Goal: Task Accomplishment & Management: Use online tool/utility

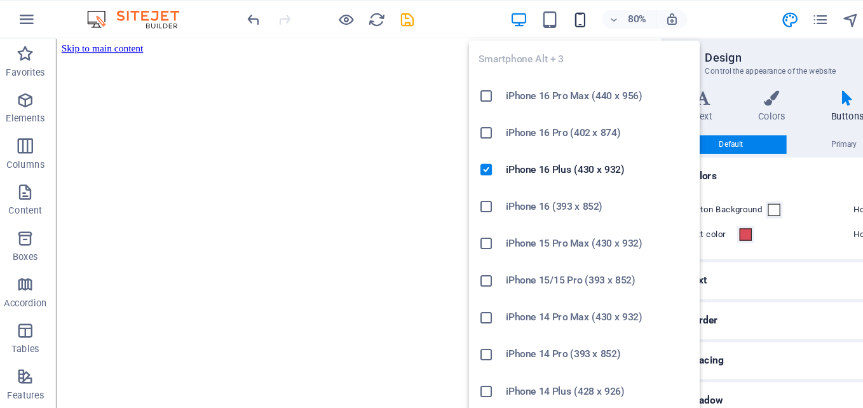
click at [490, 14] on icon "button" at bounding box center [483, 16] width 15 height 15
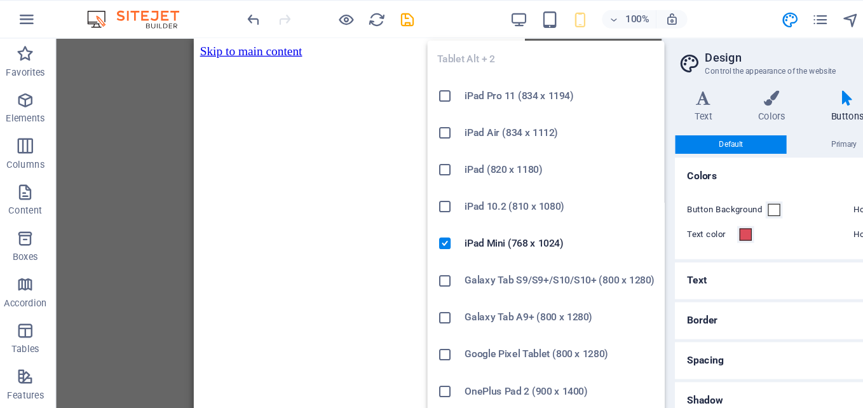
click at [428, 232] on h6 "Galaxy Tab S9/S9+/S10/S10+ (800 x 1280)" at bounding box center [467, 231] width 158 height 15
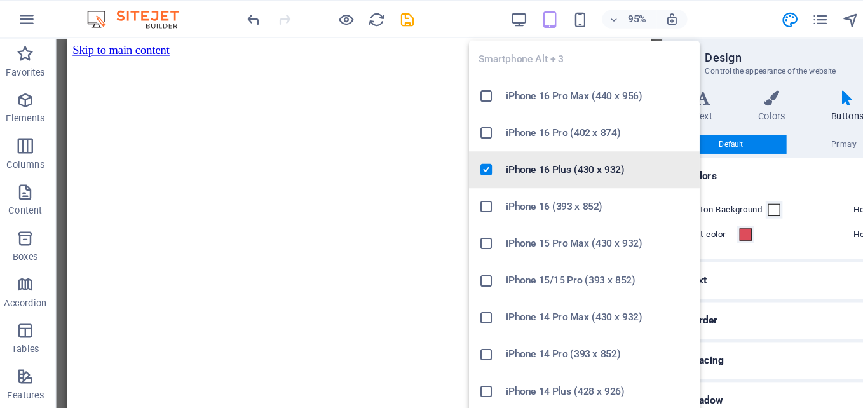
click at [405, 139] on icon at bounding box center [406, 140] width 13 height 13
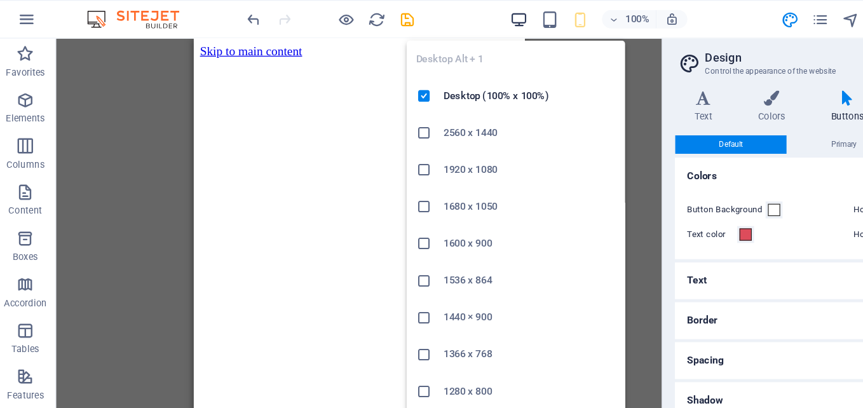
click at [434, 11] on icon "button" at bounding box center [433, 16] width 15 height 15
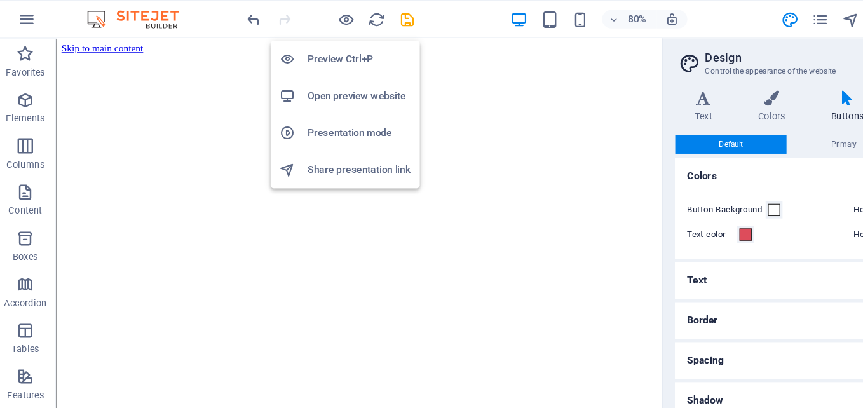
click at [281, 43] on h6 "Preview Ctrl+P" at bounding box center [301, 48] width 85 height 15
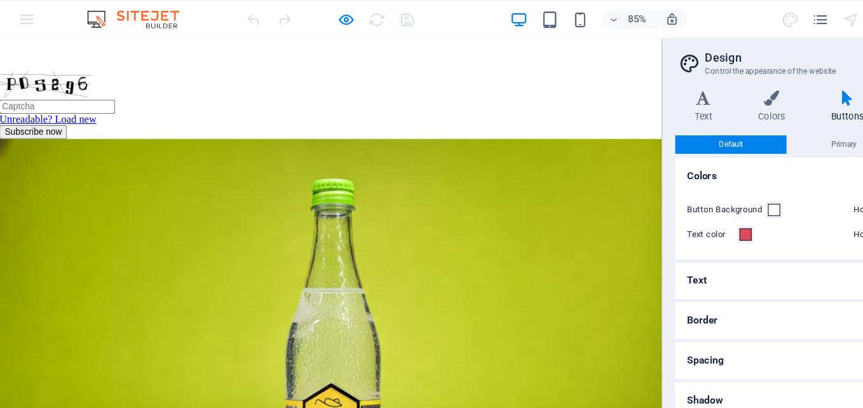
scroll to position [2221, 0]
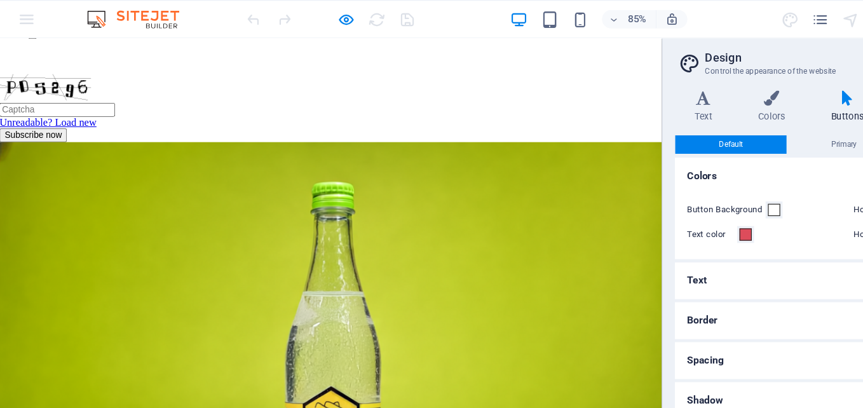
type input "Inathi"
type input "Nokhepheyi"
type input "431: Object"
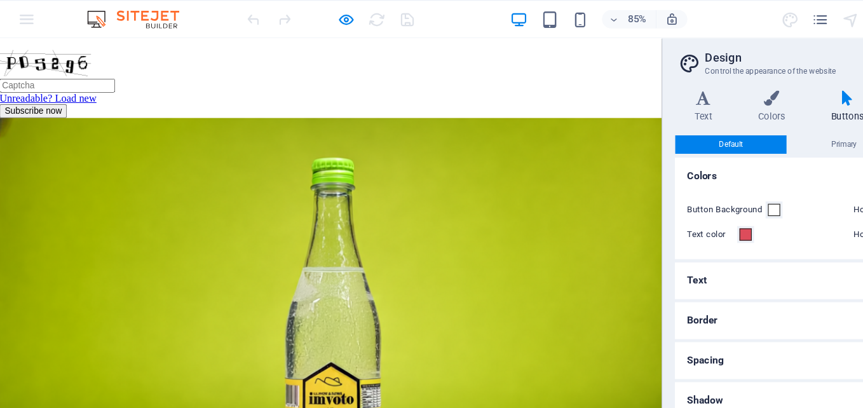
scroll to position [2245, 0]
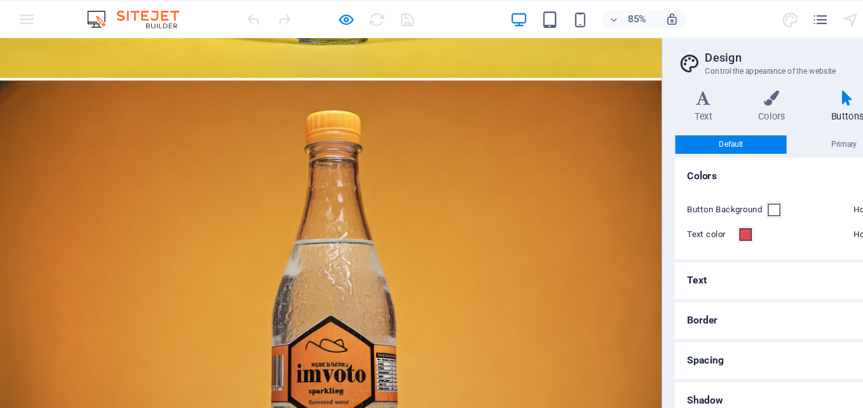
scroll to position [2979, 0]
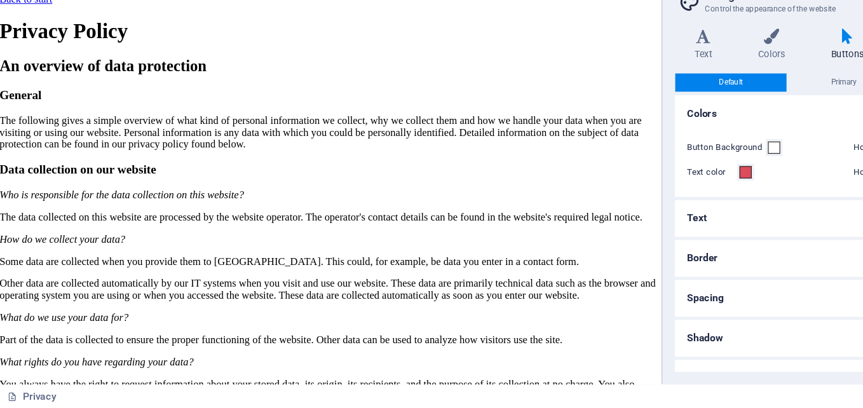
scroll to position [0, 0]
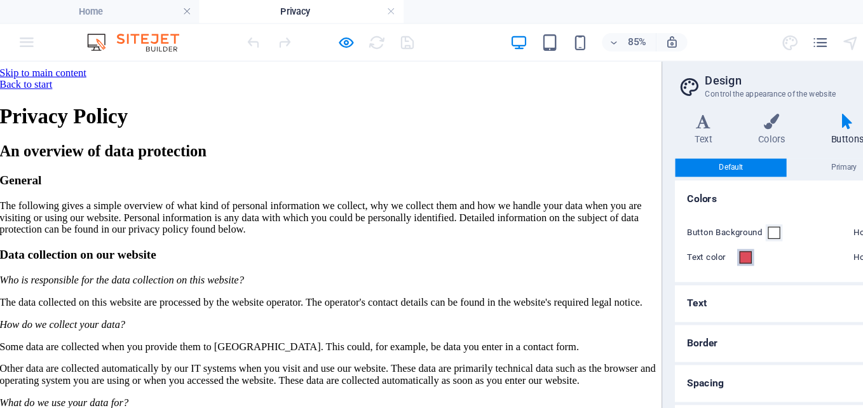
click at [617, 212] on span at bounding box center [620, 213] width 10 height 10
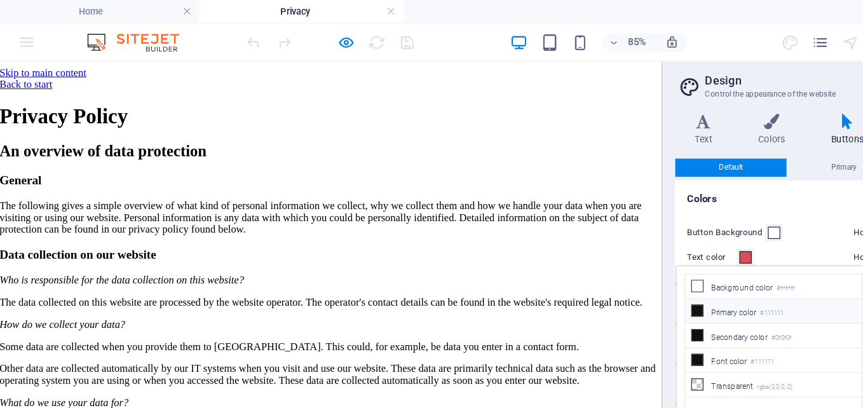
click at [581, 257] on icon at bounding box center [580, 256] width 9 height 9
click at [578, 259] on icon at bounding box center [580, 256] width 9 height 9
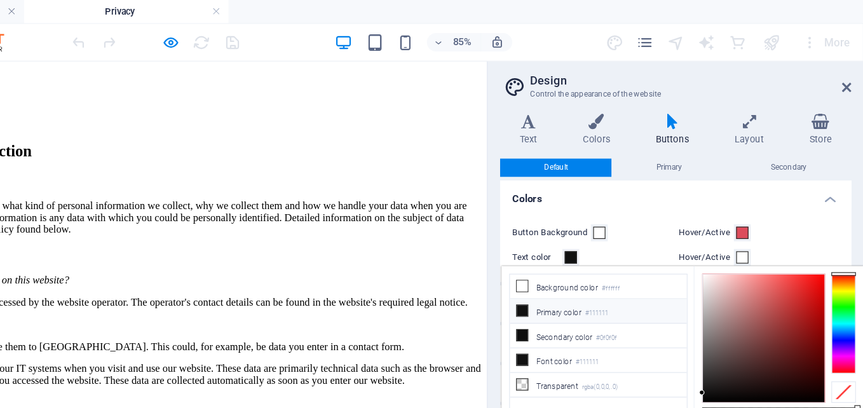
type input "#101010"
click at [732, 325] on div at bounding box center [780, 279] width 100 height 105
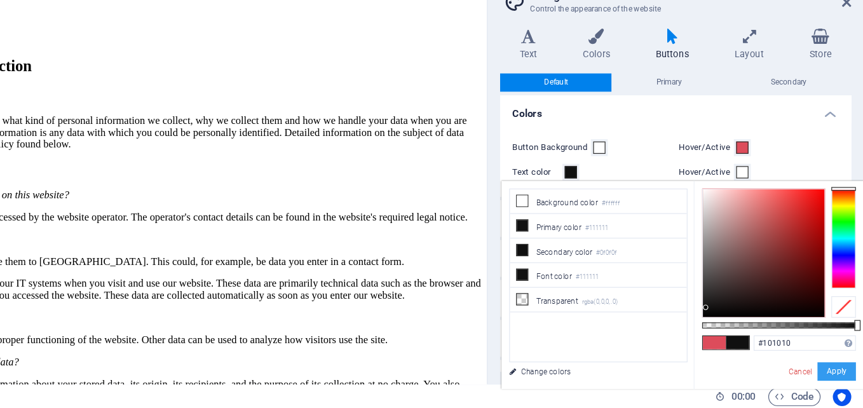
click at [832, 375] on button "Apply" at bounding box center [840, 377] width 32 height 15
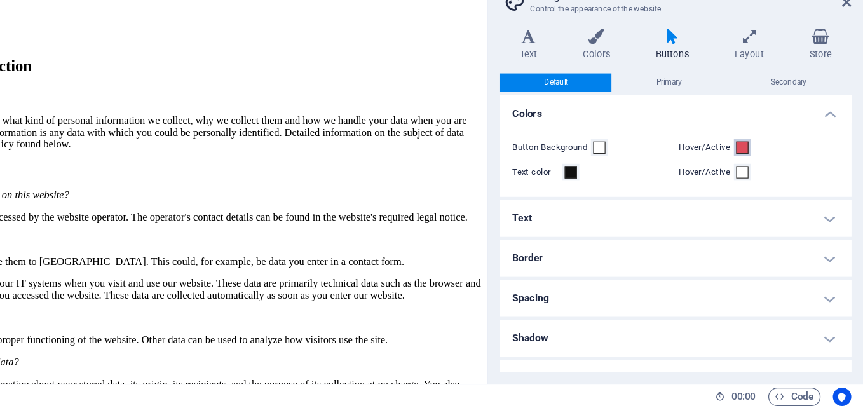
click at [757, 190] on span at bounding box center [762, 192] width 10 height 10
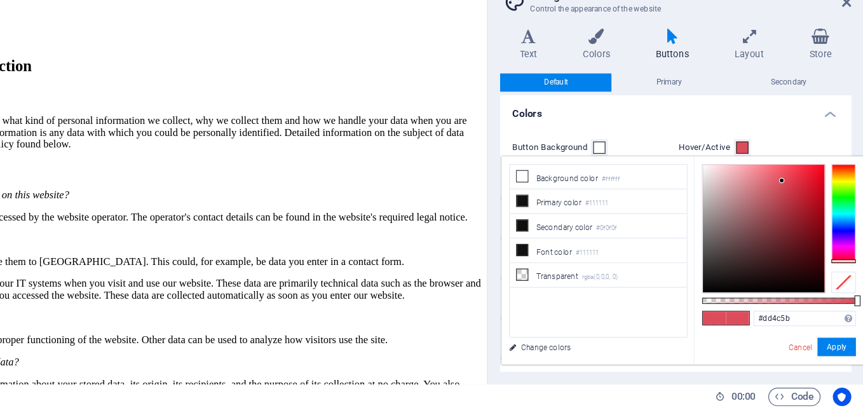
type input "#151313"
click at [739, 302] on div at bounding box center [780, 258] width 100 height 105
click at [842, 357] on button "Apply" at bounding box center [840, 356] width 32 height 15
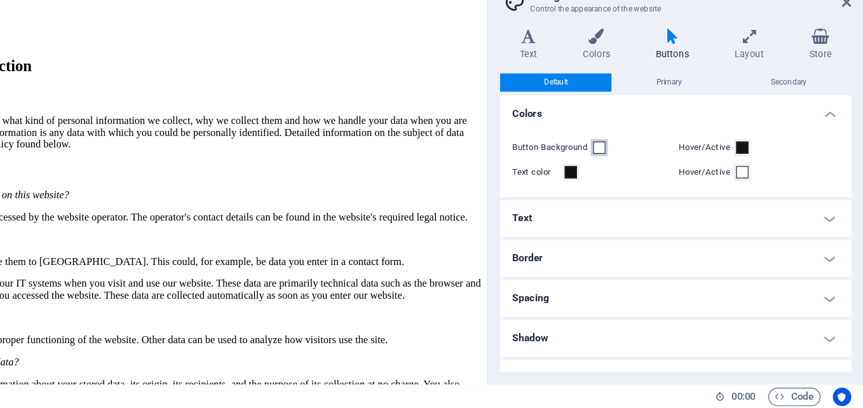
click at [641, 189] on span at bounding box center [644, 192] width 10 height 10
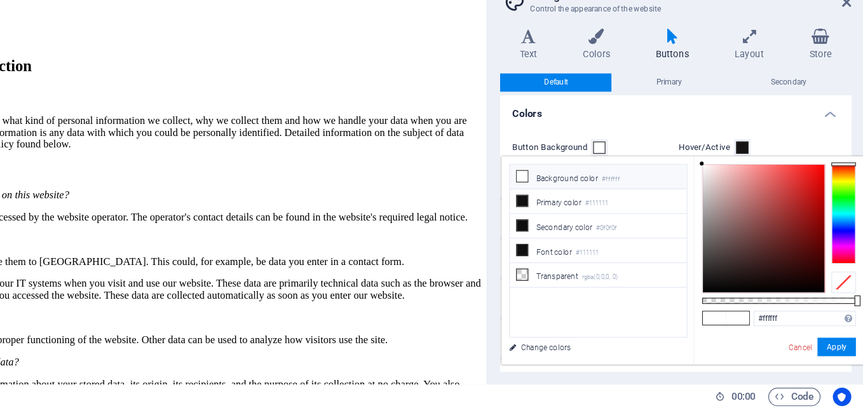
type input "#1b1717"
click at [745, 300] on div at bounding box center [780, 258] width 100 height 105
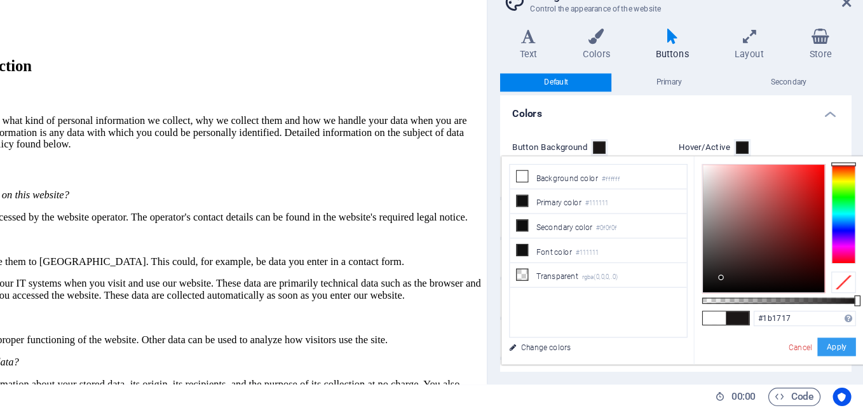
click at [843, 356] on button "Apply" at bounding box center [840, 356] width 32 height 15
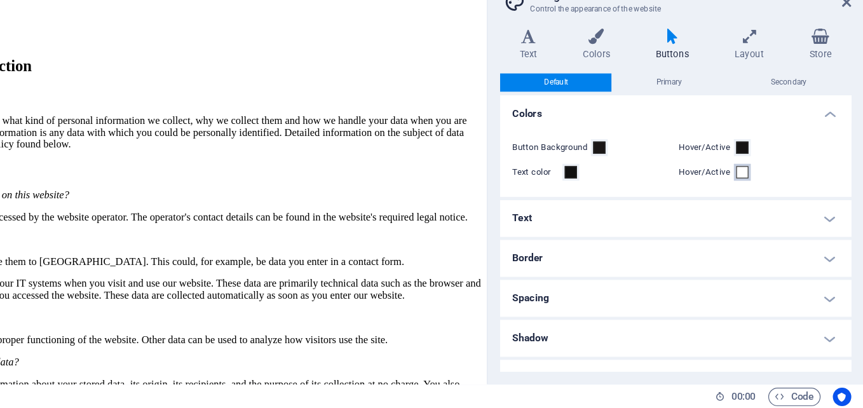
click at [755, 217] on button "Hover/Active" at bounding box center [762, 213] width 14 height 14
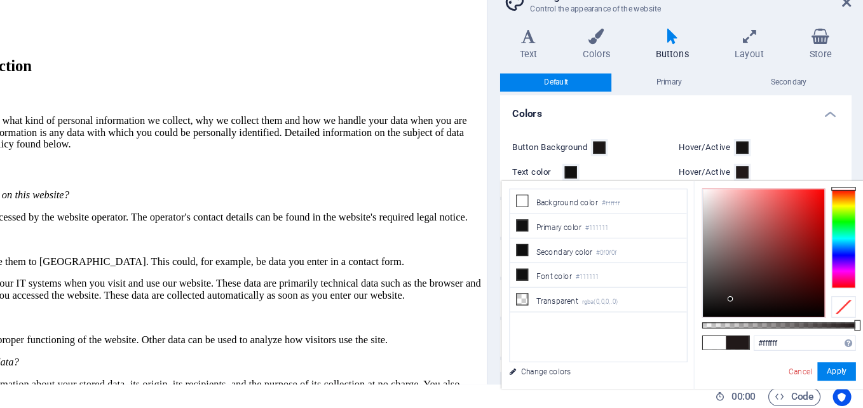
type input "#211919"
click at [753, 318] on div at bounding box center [780, 279] width 100 height 105
click at [835, 377] on button "Apply" at bounding box center [840, 377] width 32 height 15
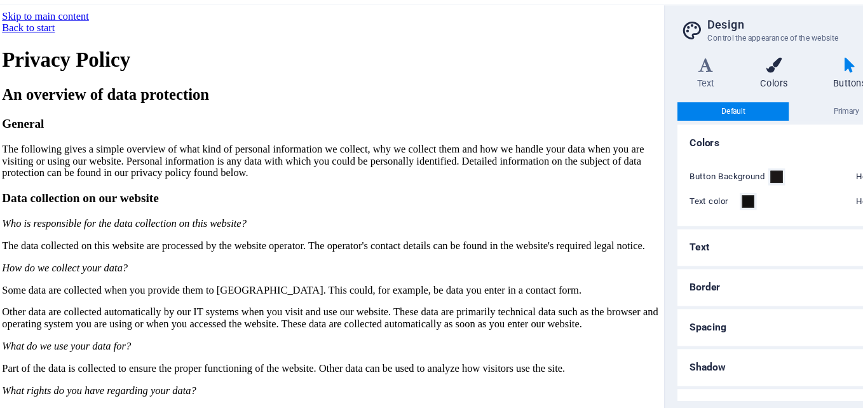
click at [634, 107] on h4 "Colors" at bounding box center [644, 107] width 60 height 27
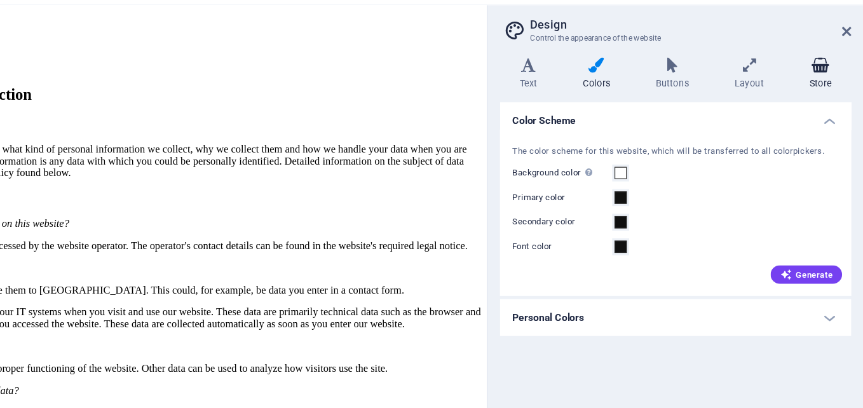
click at [830, 101] on icon at bounding box center [827, 100] width 51 height 13
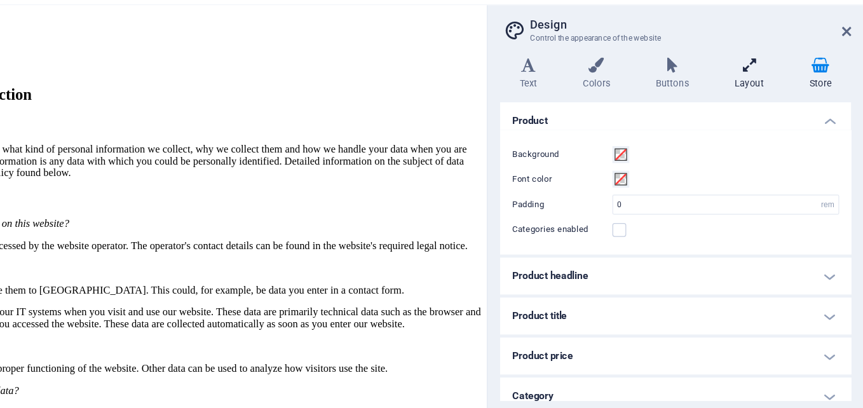
click at [800, 104] on h4 "Layout" at bounding box center [771, 107] width 62 height 27
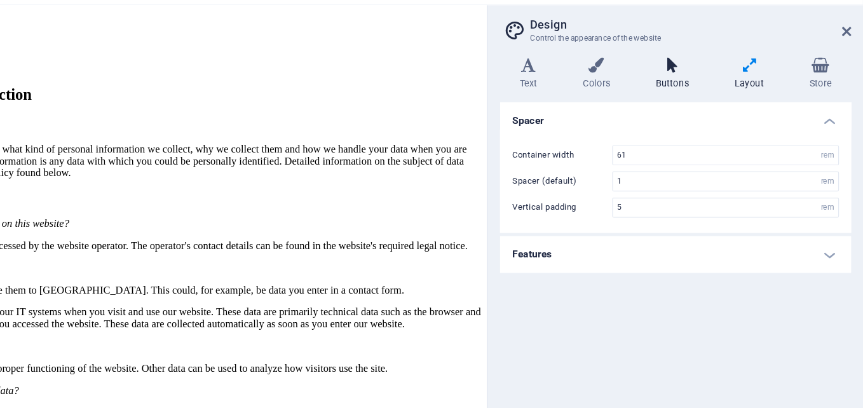
click at [702, 109] on h4 "Buttons" at bounding box center [707, 107] width 65 height 27
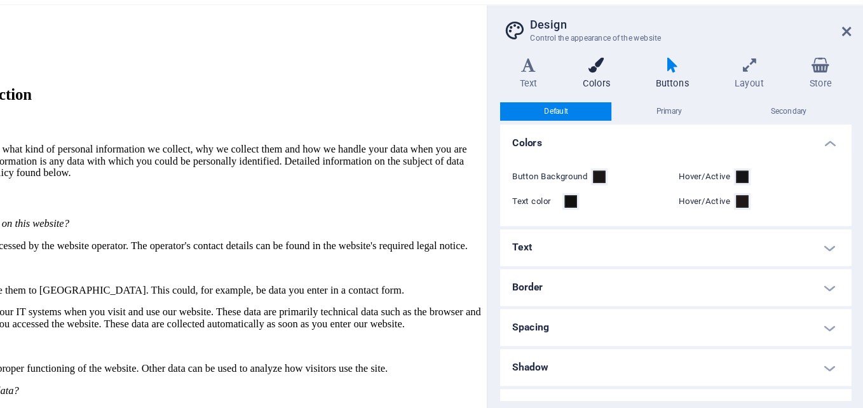
click at [634, 111] on h4 "Colors" at bounding box center [644, 107] width 60 height 27
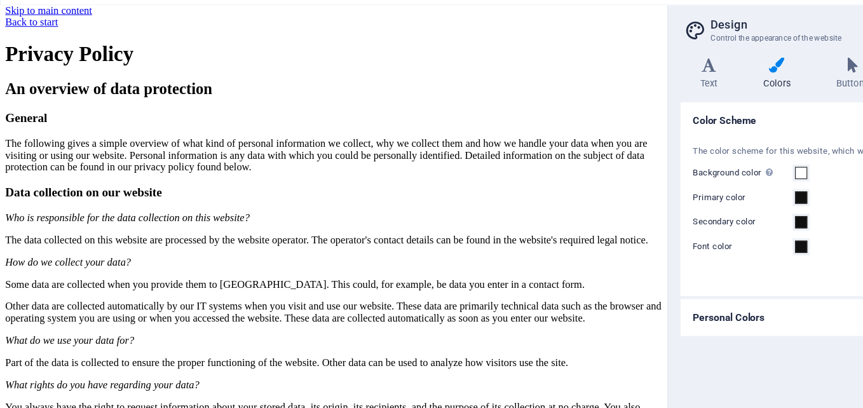
scroll to position [5, 0]
click at [43, 17] on div "Back to start" at bounding box center [324, 22] width 638 height 11
click at [20, 17] on div "Back to start" at bounding box center [324, 22] width 638 height 11
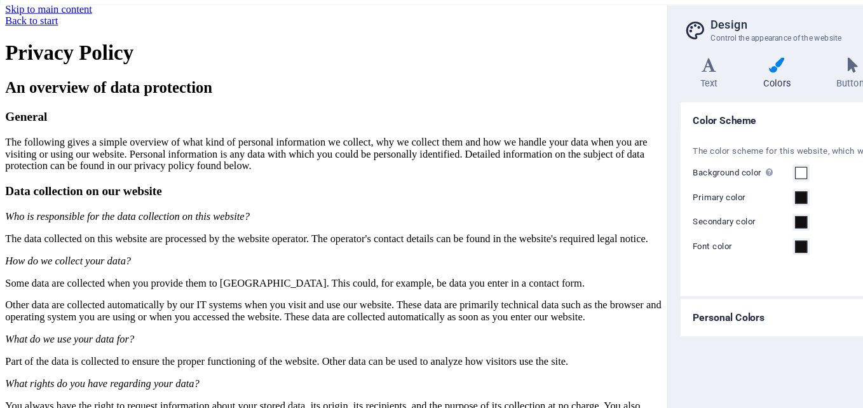
scroll to position [0, 0]
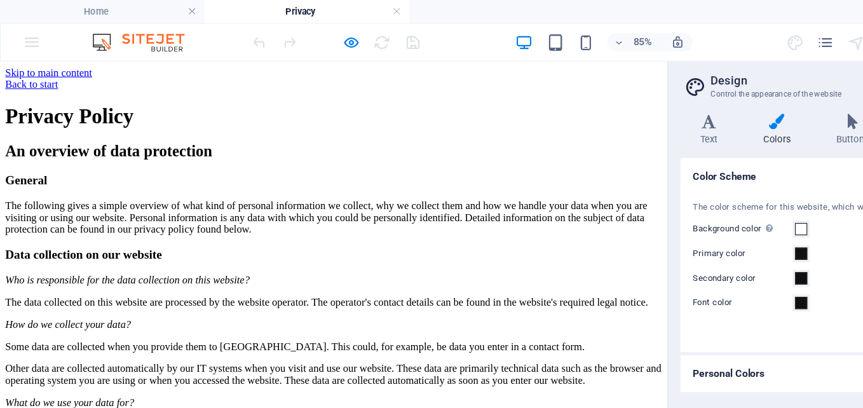
click at [25, 81] on div "Back to start" at bounding box center [324, 82] width 638 height 11
click at [69, 77] on div "Back to start" at bounding box center [324, 82] width 638 height 11
click at [74, 81] on div "Back to start" at bounding box center [324, 82] width 638 height 11
click at [22, 81] on div "Back to start" at bounding box center [324, 82] width 638 height 11
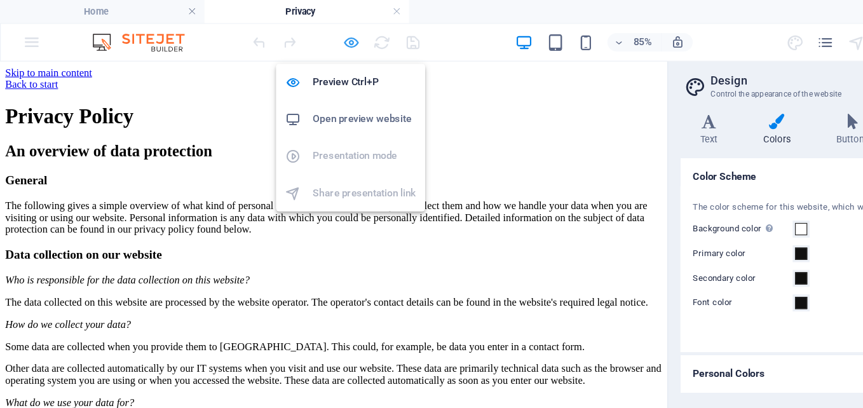
click at [290, 36] on icon "button" at bounding box center [290, 35] width 15 height 15
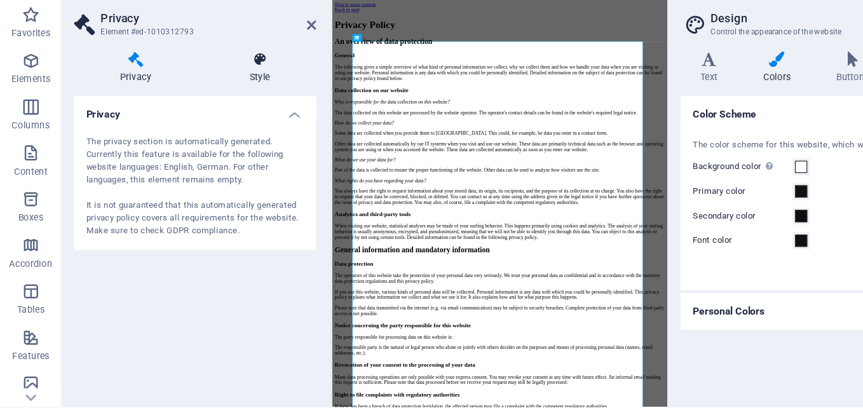
click at [215, 105] on icon at bounding box center [214, 100] width 93 height 13
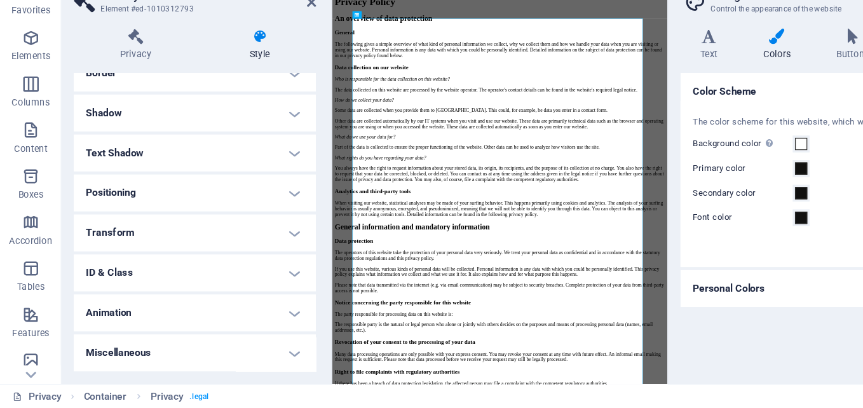
click at [239, 328] on h4 "Animation" at bounding box center [161, 329] width 200 height 30
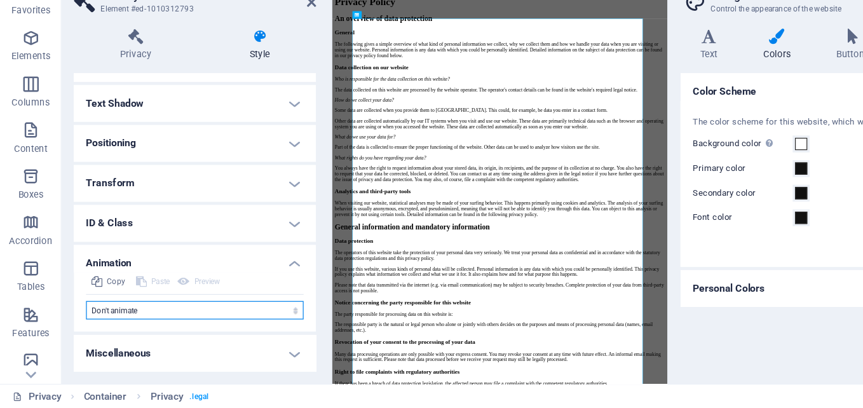
click at [236, 327] on select "Don't animate Show / Hide Slide up/down Zoom in/out Slide left to right Slide r…" at bounding box center [161, 326] width 180 height 15
select select "slide"
click at [71, 319] on select "Don't animate Show / Hide Slide up/down Zoom in/out Slide left to right Slide r…" at bounding box center [161, 326] width 180 height 15
select select "scroll"
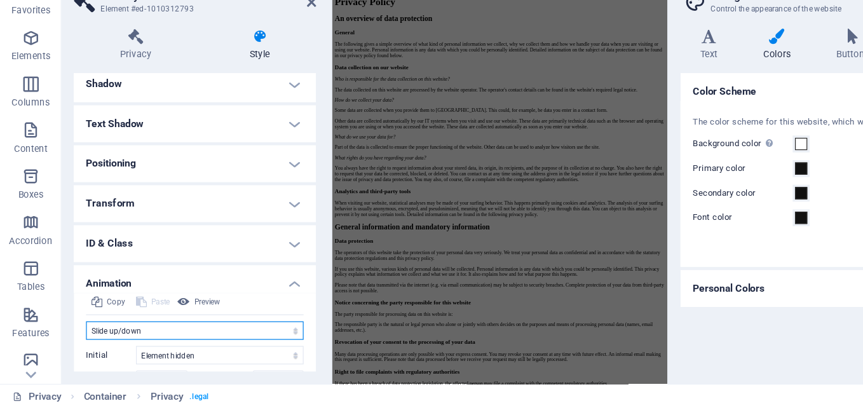
scroll to position [314, 0]
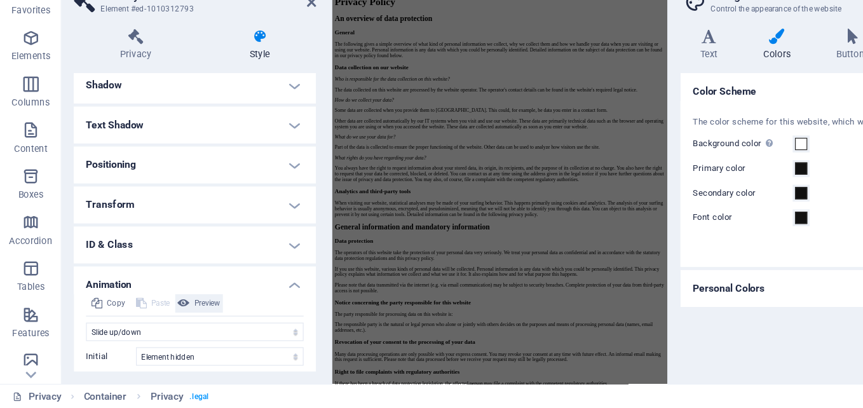
click at [174, 320] on span "Preview" at bounding box center [172, 320] width 22 height 15
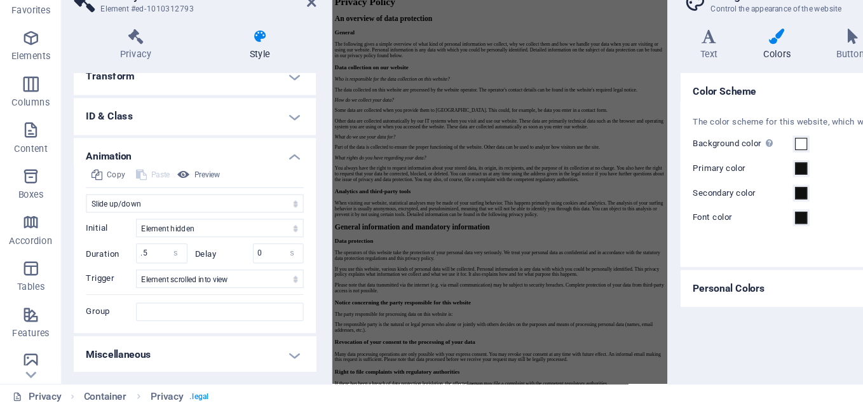
scroll to position [421, 0]
click at [127, 279] on input ".5" at bounding box center [133, 278] width 41 height 15
type input "5"
type input "7"
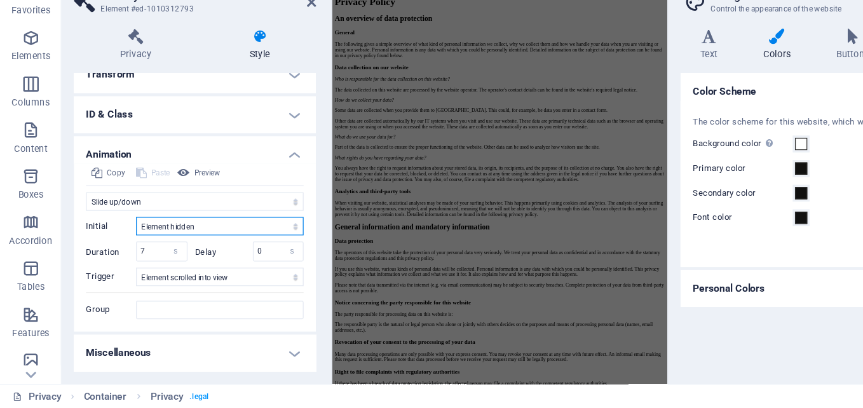
click at [229, 262] on select "Element hidden Element shown" at bounding box center [181, 257] width 138 height 15
click at [208, 257] on select "Element hidden Element shown" at bounding box center [181, 257] width 138 height 15
click at [238, 357] on h4 "Miscellaneous" at bounding box center [161, 362] width 200 height 30
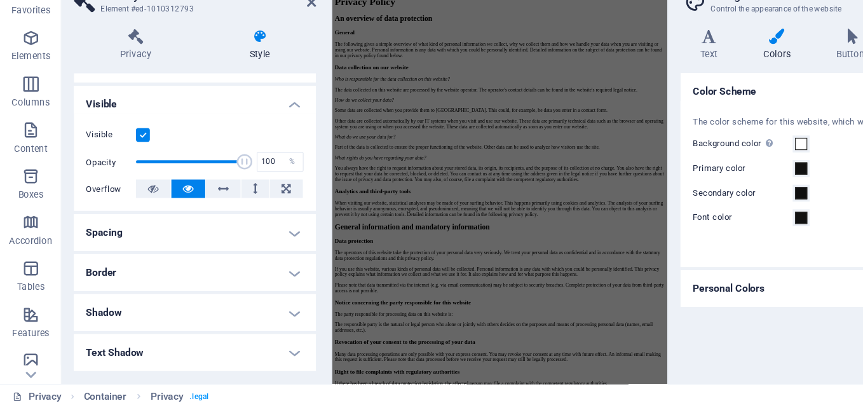
scroll to position [156, 0]
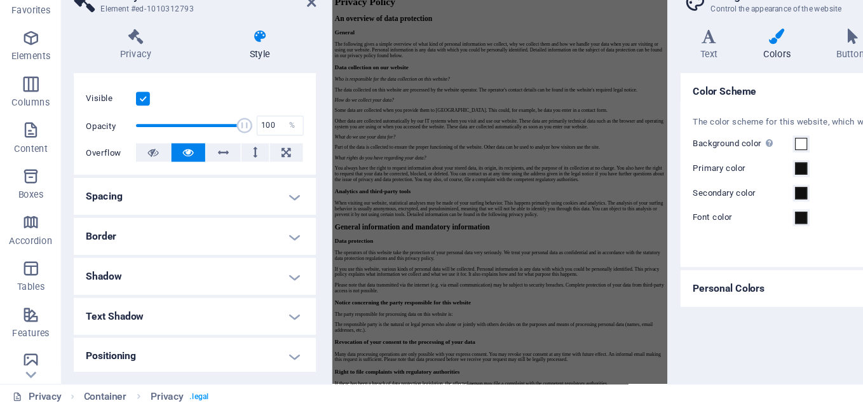
click at [242, 332] on h4 "Text Shadow" at bounding box center [161, 331] width 200 height 30
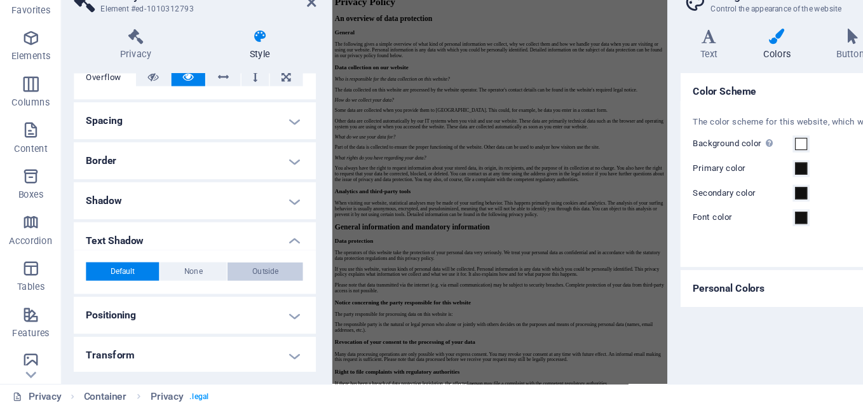
scroll to position [198, 0]
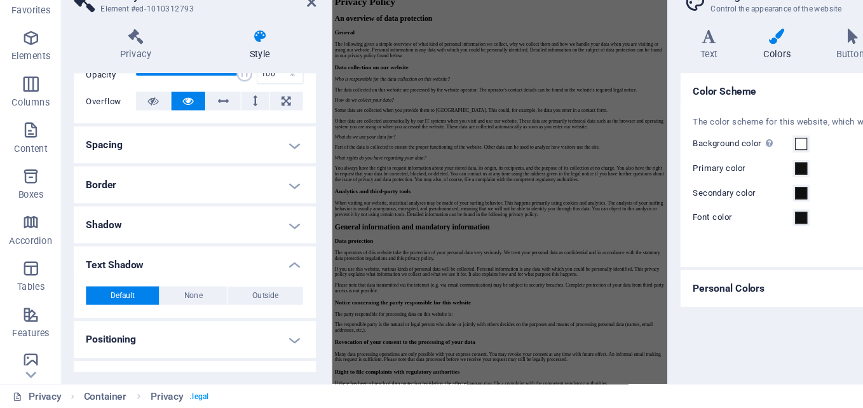
click at [246, 289] on h4 "Text Shadow" at bounding box center [161, 285] width 200 height 23
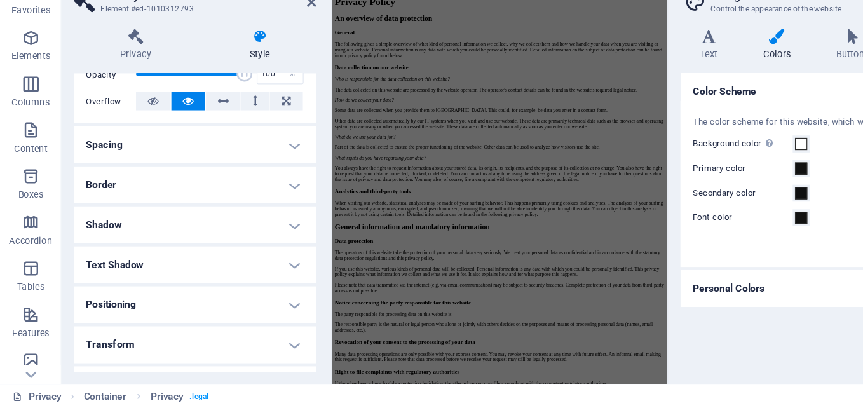
click at [238, 221] on h4 "Border" at bounding box center [161, 223] width 200 height 30
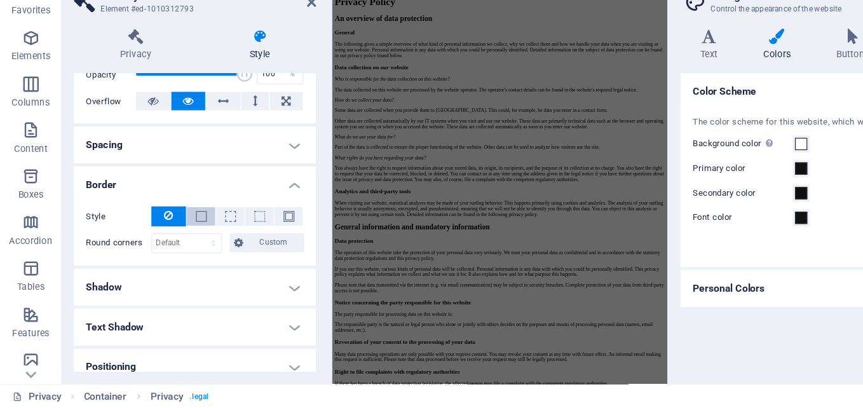
click at [170, 251] on button at bounding box center [166, 248] width 24 height 15
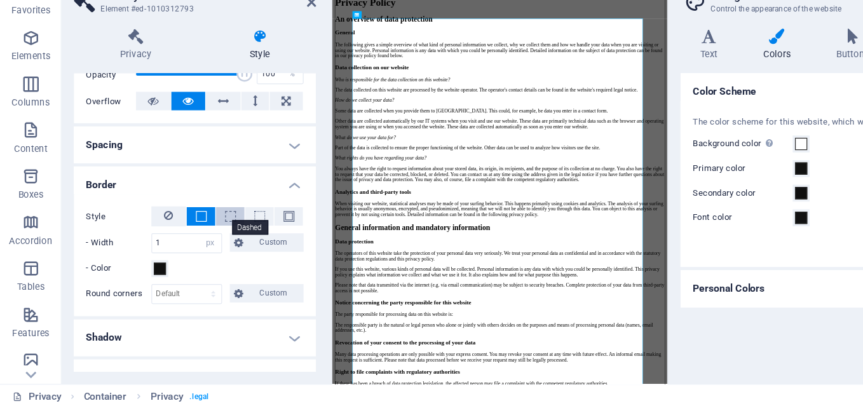
click at [187, 248] on span at bounding box center [190, 249] width 9 height 9
click at [215, 245] on span at bounding box center [214, 249] width 9 height 9
click at [234, 247] on span at bounding box center [238, 249] width 9 height 9
click at [212, 247] on span at bounding box center [214, 249] width 9 height 9
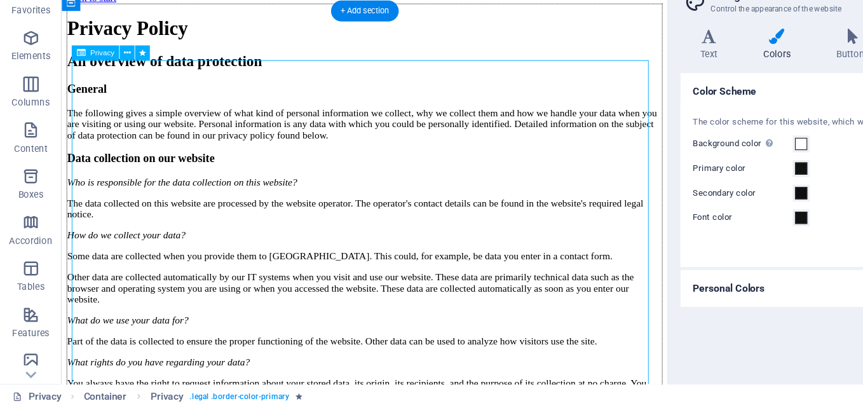
select select "px"
select select "slide"
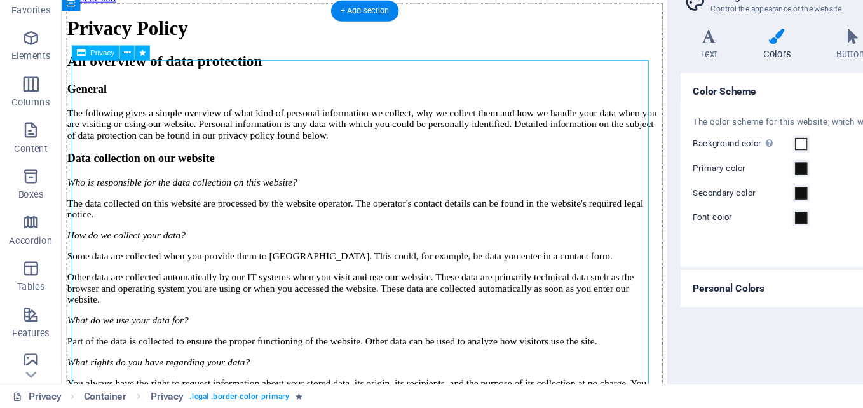
select select "s"
select select "scroll"
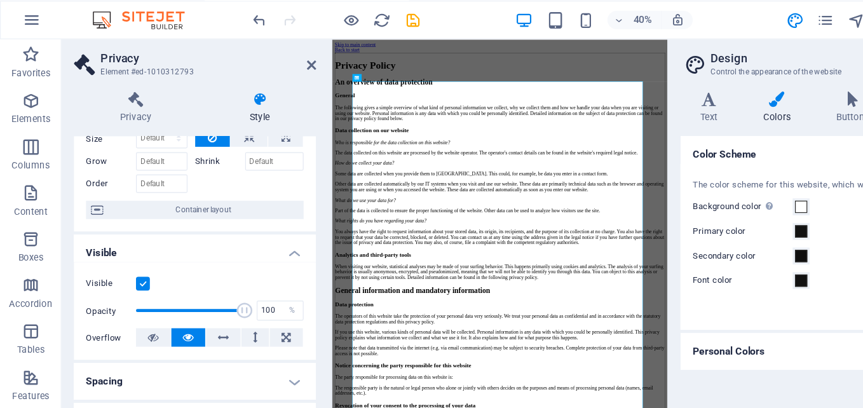
scroll to position [55, 0]
click at [313, 81] on icon at bounding box center [313, 81] width 3 height 5
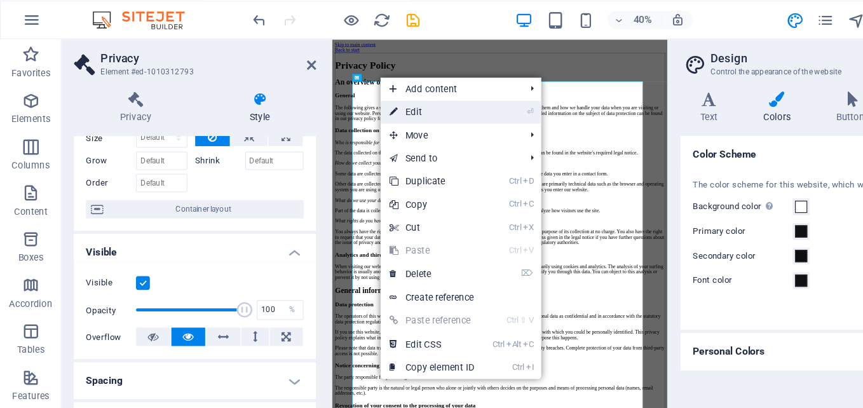
click at [354, 107] on link "⏎ Edit" at bounding box center [356, 111] width 85 height 19
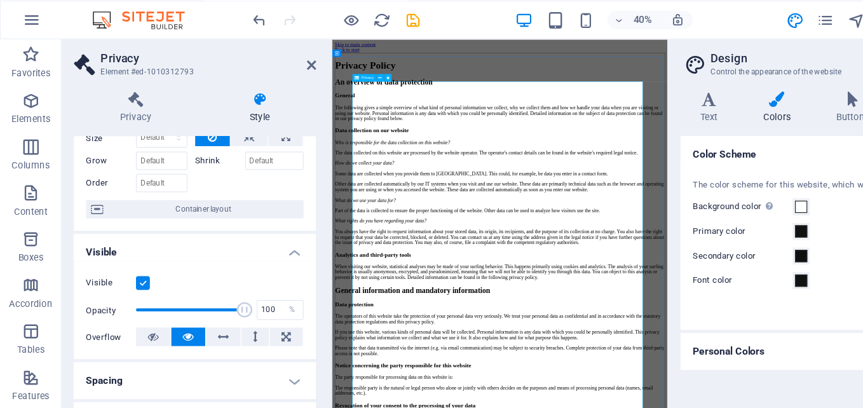
click at [645, 105] on icon at bounding box center [641, 100] width 55 height 13
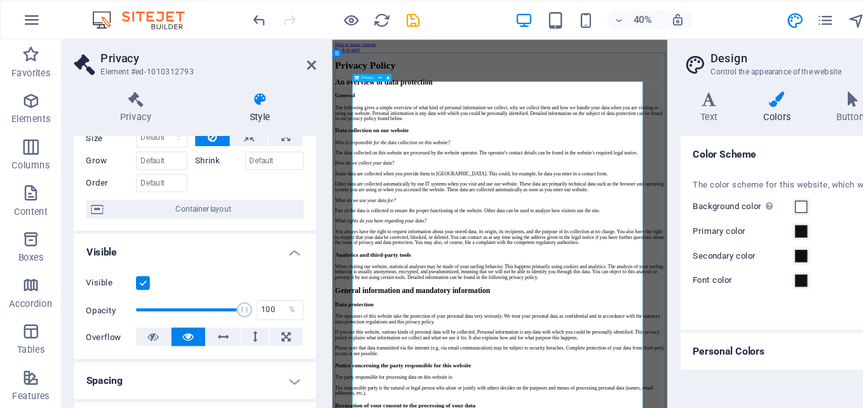
click at [253, 72] on icon at bounding box center [257, 72] width 8 height 10
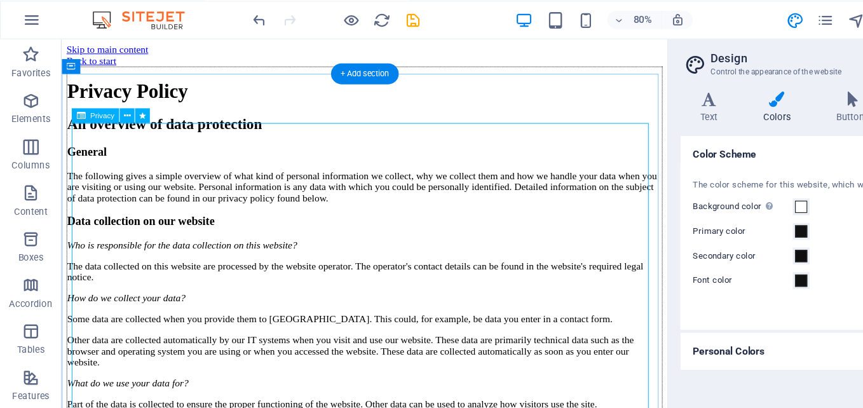
select select "px"
select select "slide"
select select "s"
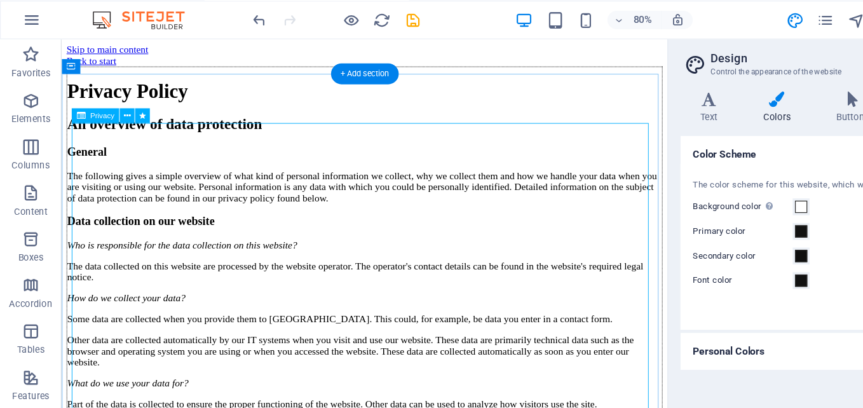
select select "s"
select select "scroll"
